Goal: Information Seeking & Learning: Find specific fact

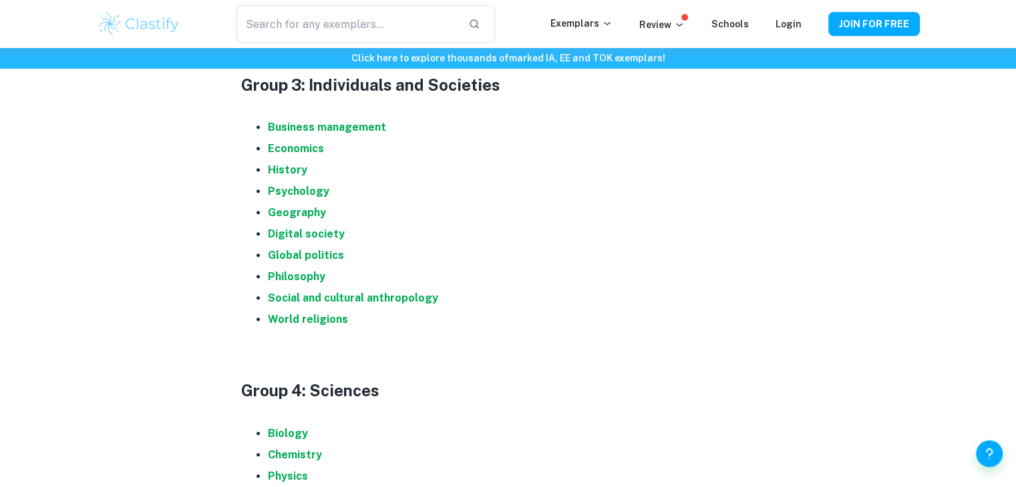
scroll to position [1183, 0]
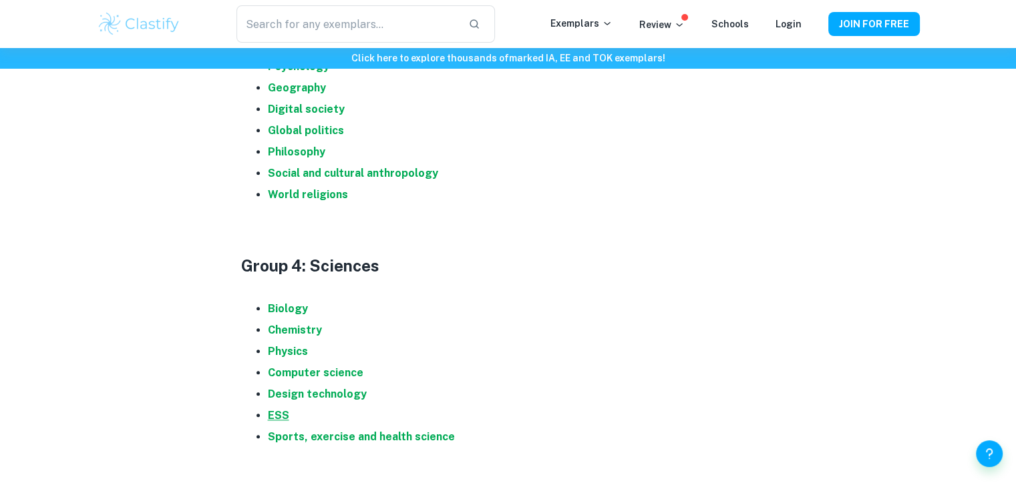
click at [272, 417] on strong "ESS" at bounding box center [278, 415] width 21 height 13
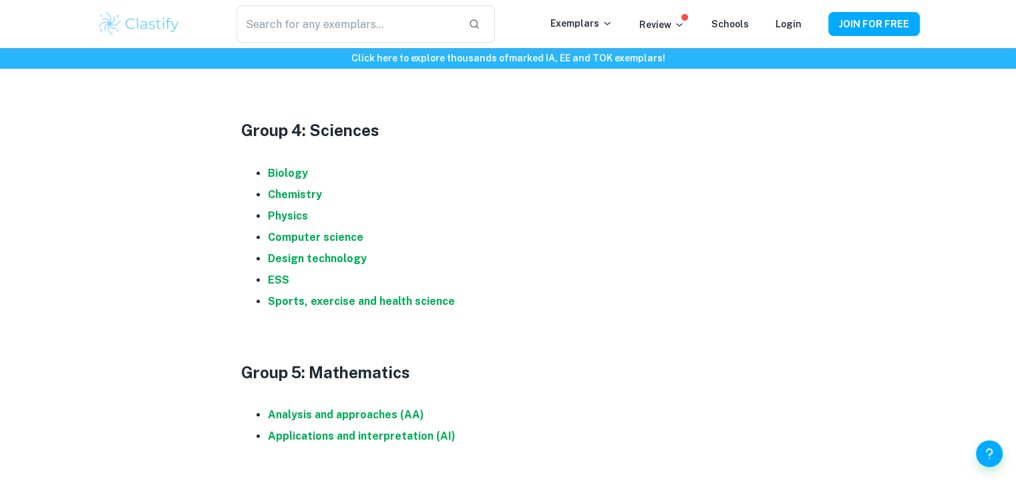
scroll to position [1384, 0]
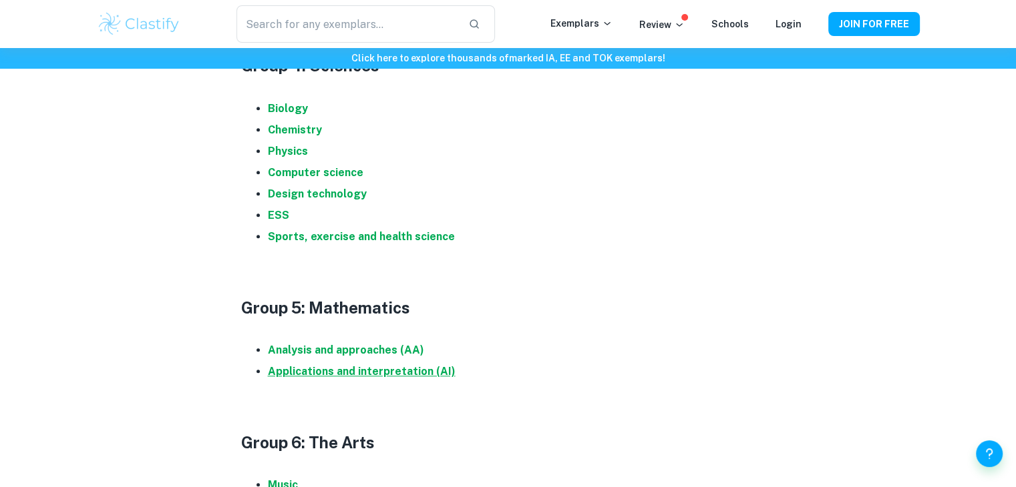
click at [334, 375] on strong "Applications and interpretation (AI)" at bounding box center [362, 371] width 188 height 13
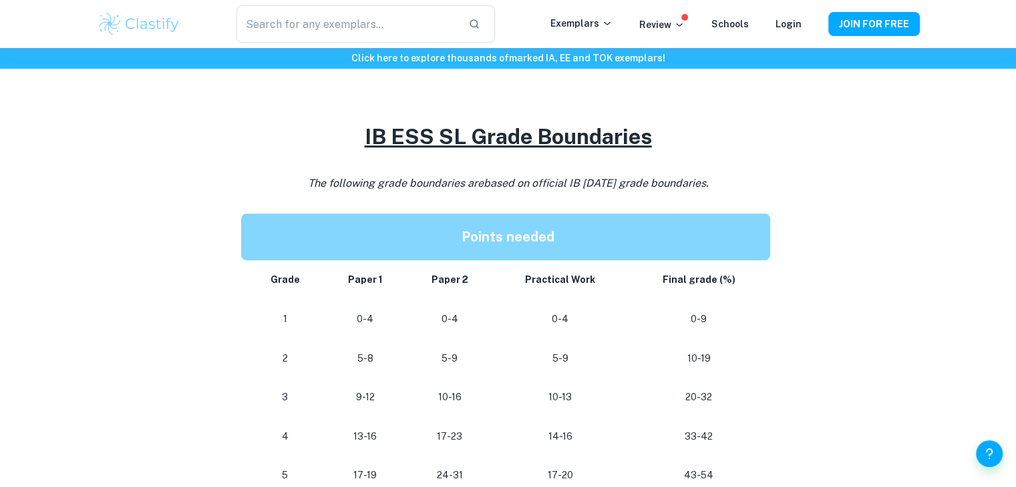
scroll to position [735, 0]
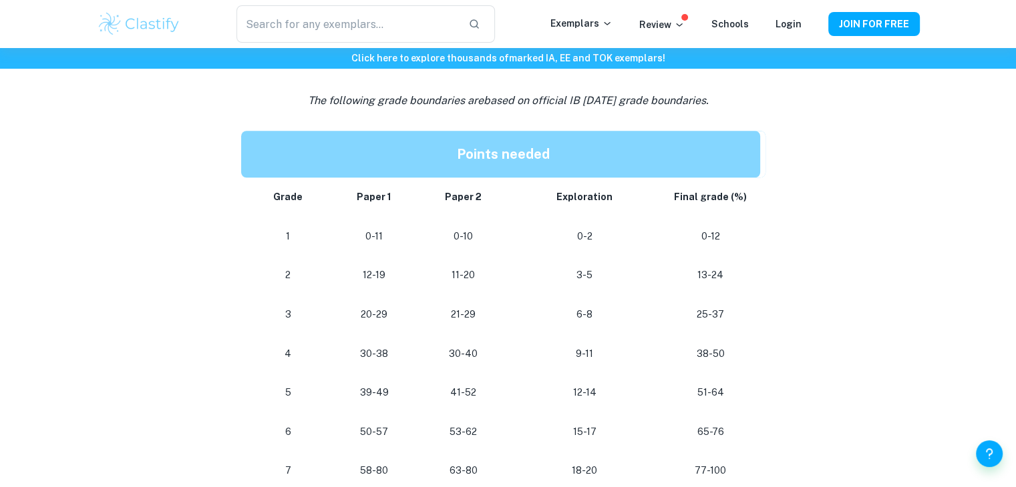
scroll to position [1135, 0]
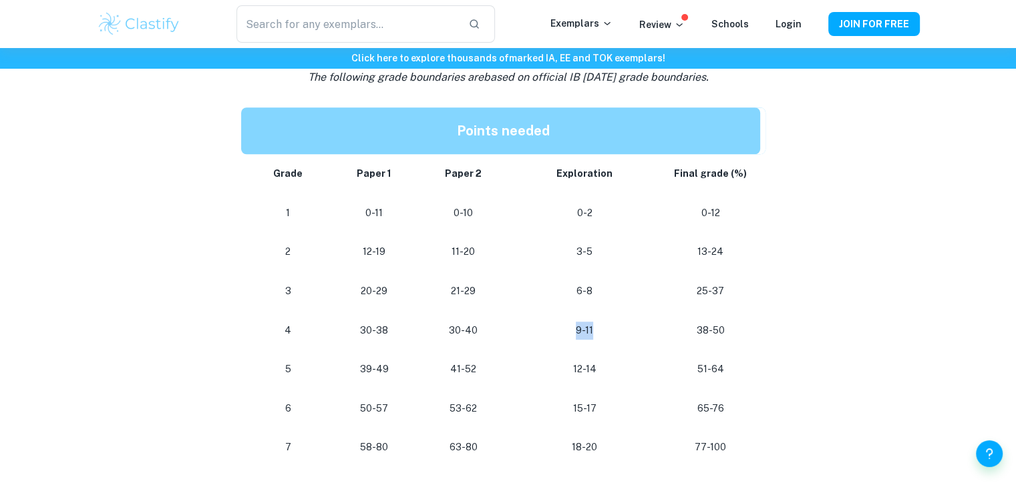
drag, startPoint x: 590, startPoint y: 332, endPoint x: 572, endPoint y: 335, distance: 18.9
click at [572, 335] on p "9-11" at bounding box center [584, 331] width 132 height 18
click at [592, 333] on p "9-11" at bounding box center [584, 331] width 132 height 18
click at [558, 333] on p "9-11" at bounding box center [584, 331] width 132 height 18
click at [572, 333] on p "9-11" at bounding box center [584, 331] width 132 height 18
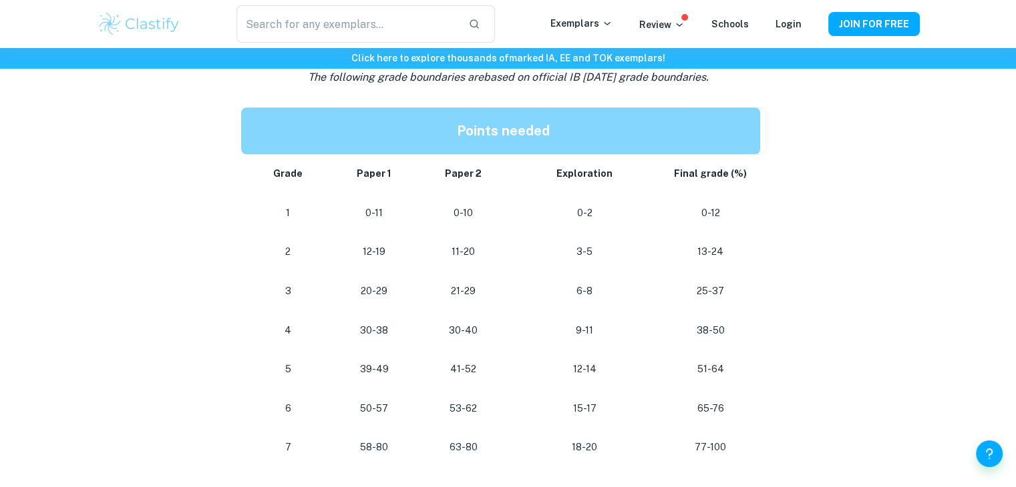
click at [578, 330] on p "9-11" at bounding box center [584, 331] width 132 height 18
drag, startPoint x: 578, startPoint y: 330, endPoint x: 588, endPoint y: 330, distance: 9.3
click at [588, 330] on p "9-11" at bounding box center [584, 331] width 132 height 18
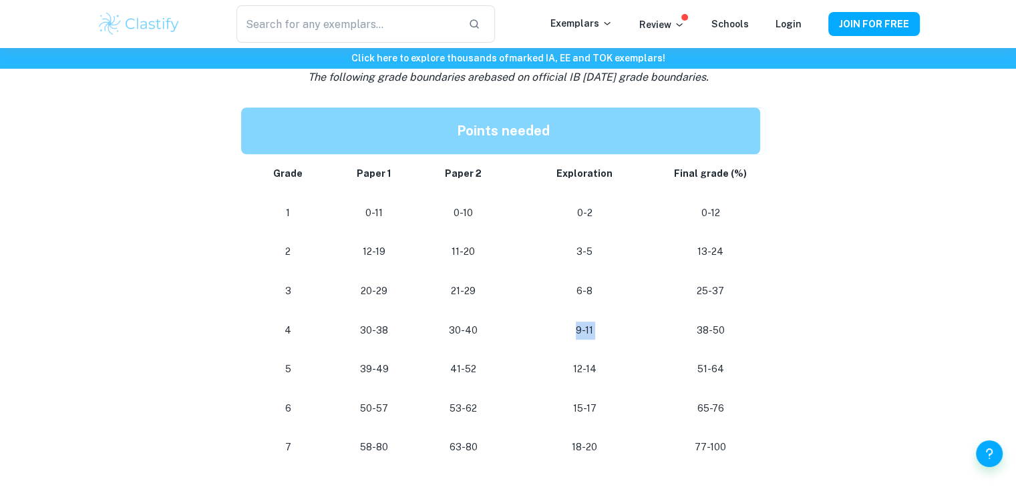
click at [588, 330] on p "9-11" at bounding box center [584, 331] width 132 height 18
click at [578, 331] on p "9-11" at bounding box center [584, 331] width 132 height 18
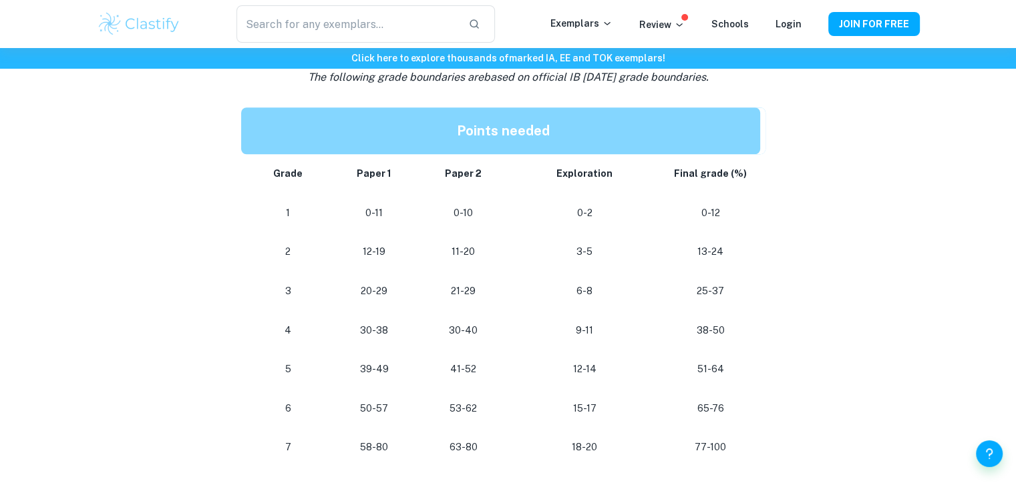
click at [584, 333] on p "9-11" at bounding box center [584, 331] width 132 height 18
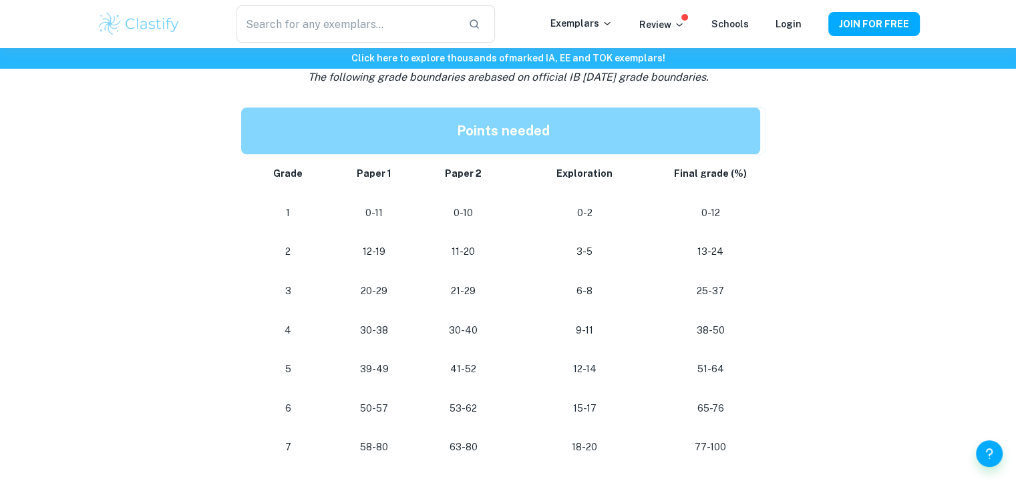
click at [584, 333] on p "9-11" at bounding box center [584, 331] width 132 height 18
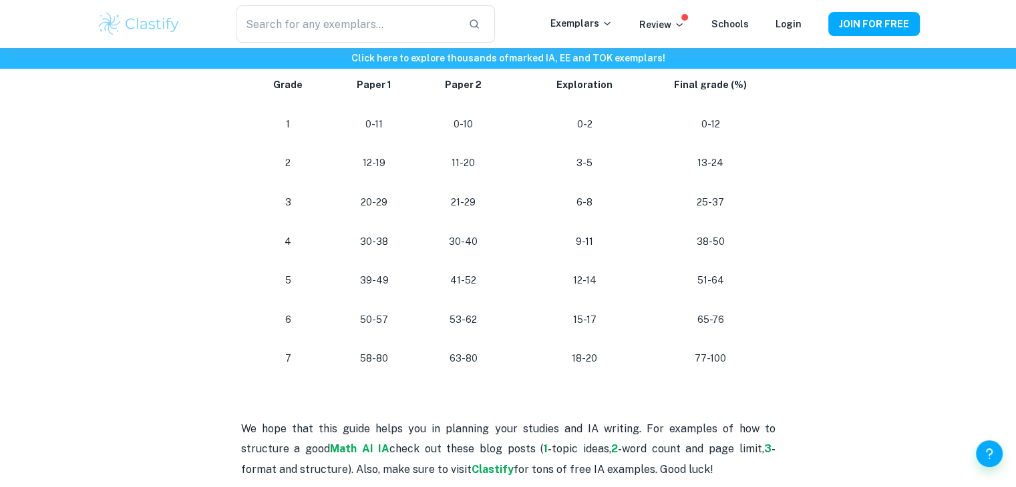
scroll to position [1202, 0]
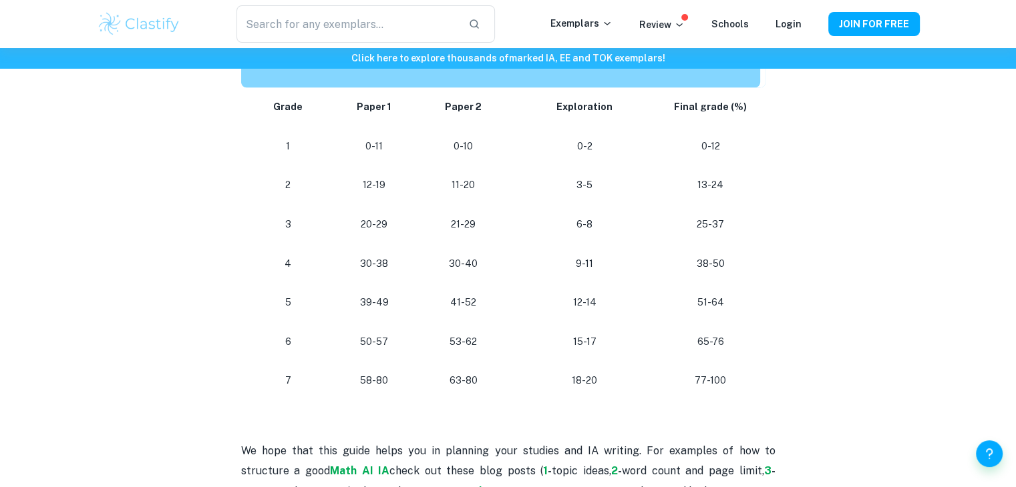
click at [580, 266] on p "9-11" at bounding box center [584, 264] width 132 height 18
drag, startPoint x: 580, startPoint y: 266, endPoint x: 619, endPoint y: 265, distance: 39.4
click at [619, 265] on p "9-11" at bounding box center [584, 264] width 132 height 18
click at [612, 260] on p "9-11" at bounding box center [584, 264] width 132 height 18
drag, startPoint x: 596, startPoint y: 259, endPoint x: 561, endPoint y: 264, distance: 35.1
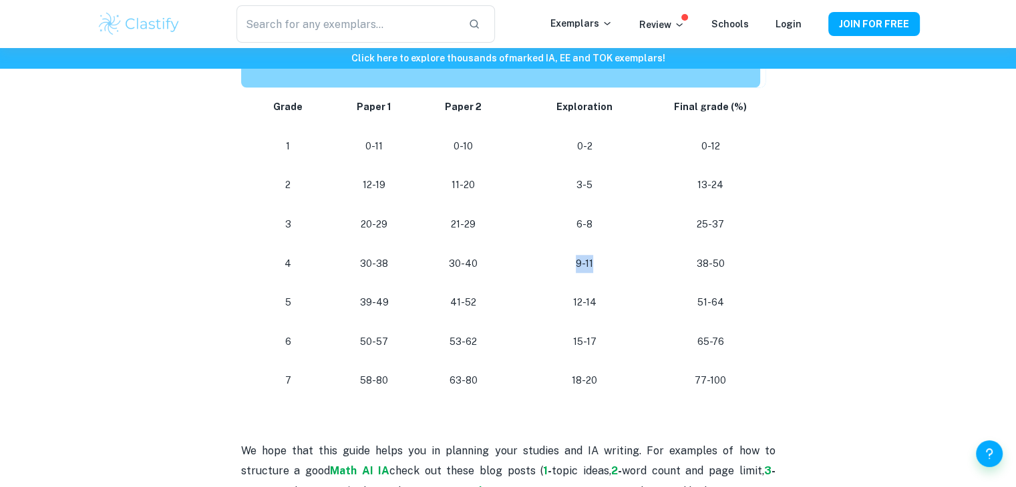
click at [561, 264] on p "9-11" at bounding box center [584, 264] width 132 height 18
click at [365, 257] on p "30-38" at bounding box center [374, 264] width 67 height 18
click at [379, 260] on p "30-38" at bounding box center [374, 264] width 67 height 18
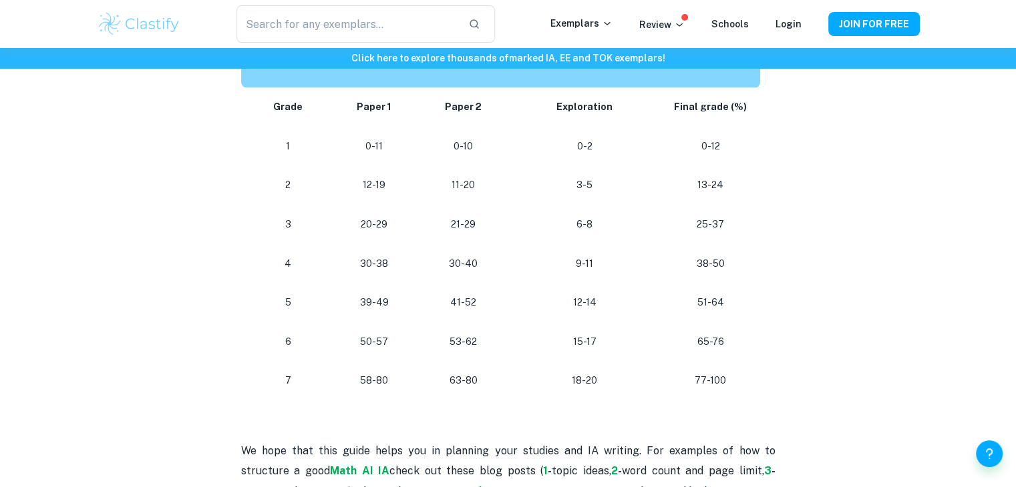
click at [364, 313] on td "39-49" at bounding box center [374, 302] width 89 height 39
